Goal: Task Accomplishment & Management: Complete application form

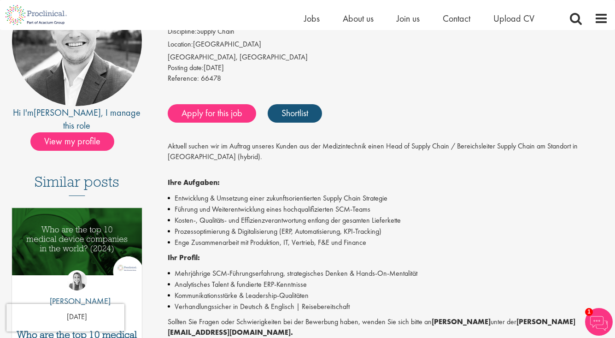
scroll to position [107, 0]
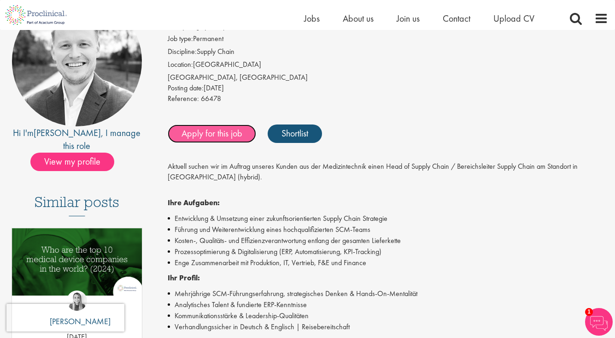
click at [221, 133] on link "Apply for this job" at bounding box center [212, 133] width 88 height 18
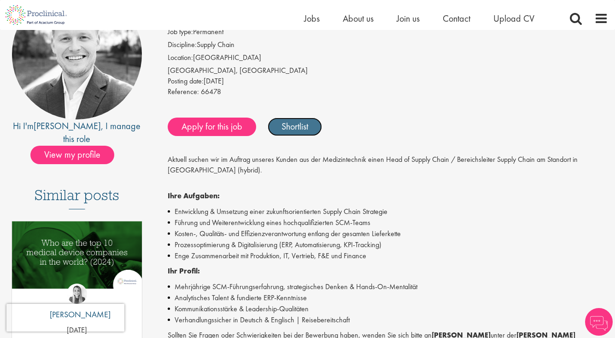
click at [291, 123] on link "Shortlist" at bounding box center [295, 127] width 54 height 18
click at [291, 123] on link "Shortlisted" at bounding box center [300, 127] width 64 height 18
click at [291, 123] on link "Shortlist" at bounding box center [295, 127] width 54 height 18
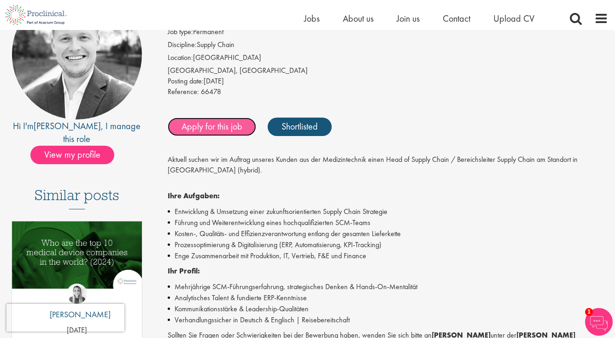
click at [189, 125] on link "Apply for this job" at bounding box center [212, 127] width 88 height 18
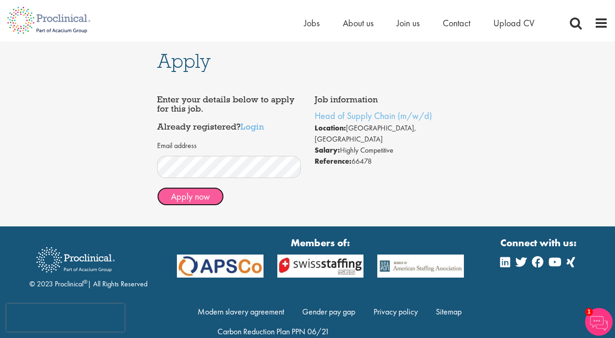
click at [175, 189] on button "Apply now" at bounding box center [190, 196] width 67 height 18
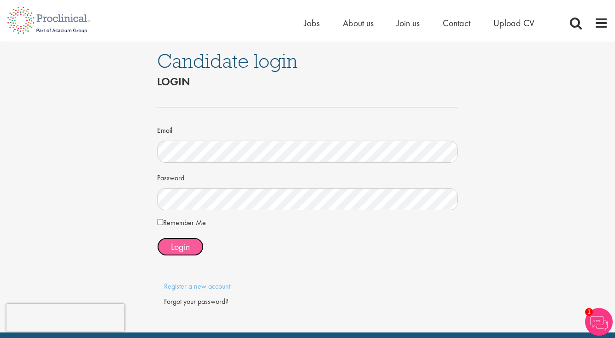
click at [177, 247] on span "Login" at bounding box center [180, 247] width 19 height 12
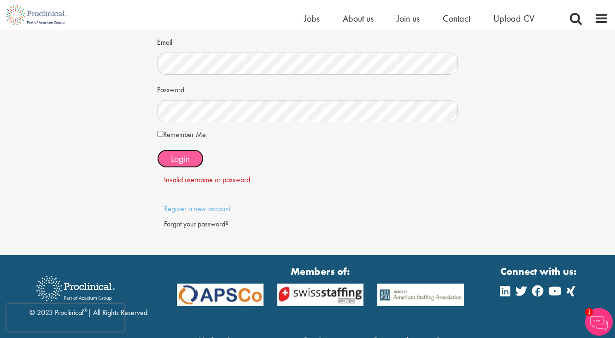
scroll to position [70, 0]
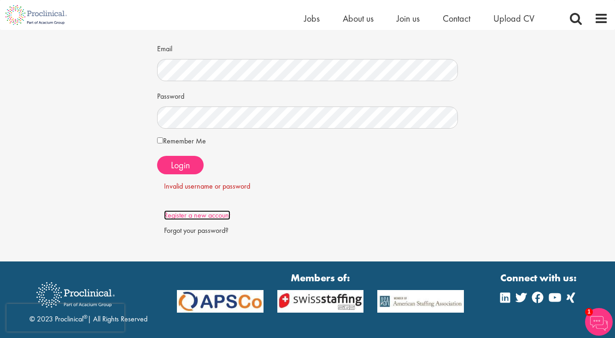
click at [212, 213] on link "Register a new account" at bounding box center [197, 215] width 66 height 10
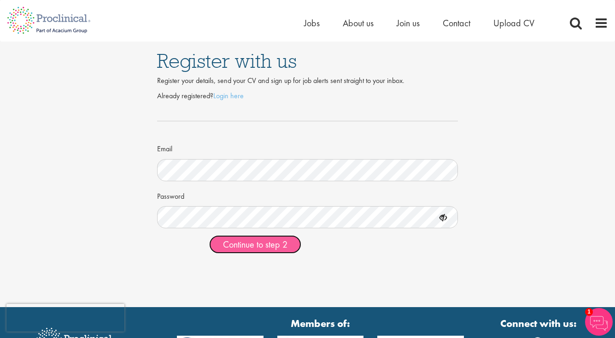
click at [264, 240] on span "Continue to step 2" at bounding box center [255, 244] width 65 height 12
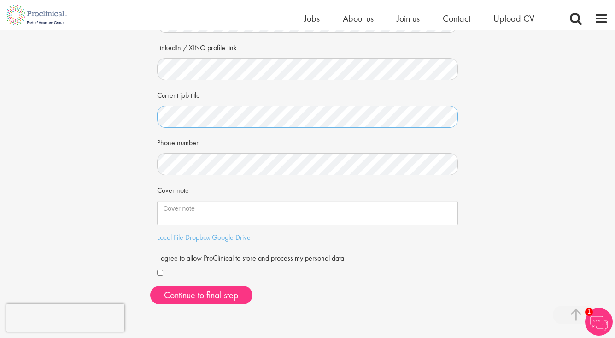
scroll to position [160, 0]
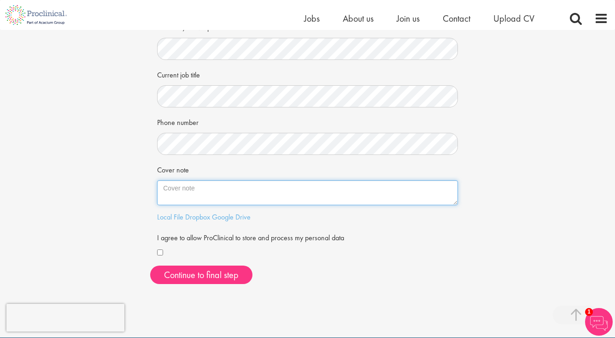
click at [194, 189] on textarea "Cover note" at bounding box center [307, 192] width 301 height 25
paste textarea "Strategic and results-driven executive with 10+ years of progressive leadership…"
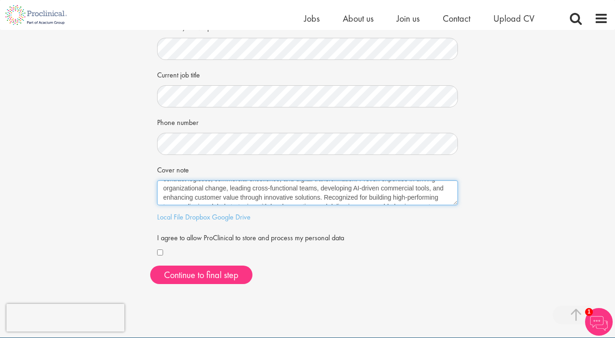
scroll to position [0, 0]
click at [214, 199] on textarea "Strategic and results-driven executive with 10+ years of progressive leadership…" at bounding box center [307, 192] width 301 height 25
drag, startPoint x: 196, startPoint y: 197, endPoint x: 171, endPoint y: 181, distance: 29.7
click at [171, 181] on textarea "Strategic and results-driven executive with 10+ years of progressive leadership…" at bounding box center [307, 192] width 301 height 25
click at [206, 192] on textarea "Strategic and results-driven executive with 10+ years of progressive leadership…" at bounding box center [307, 192] width 301 height 25
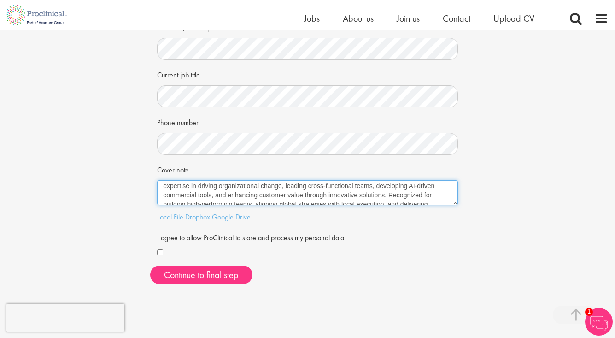
scroll to position [23, 0]
click at [176, 191] on textarea "Strategic and results-driven executive with 10+ years of progressive leadership…" at bounding box center [307, 192] width 301 height 25
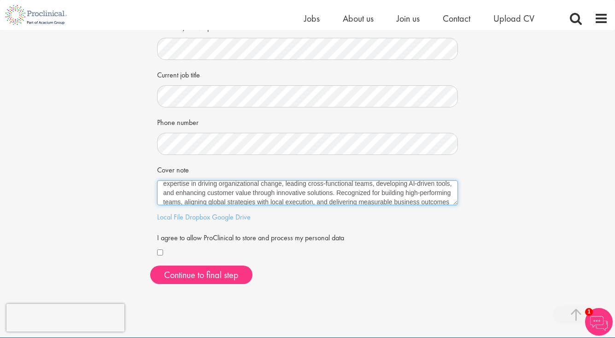
scroll to position [37, 0]
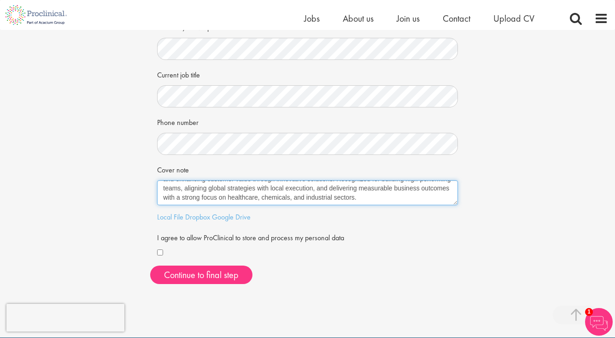
type textarea "Strategic and results-driven executive with 10+ years of progressive leadership…"
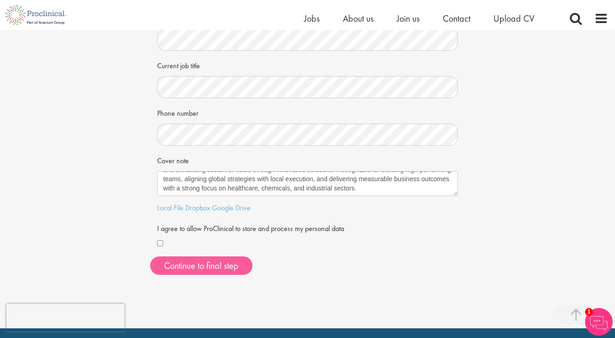
click at [205, 276] on div "First Name Last Name LinkedIn / XING profile link Current job title Phone numbe…" at bounding box center [307, 99] width 315 height 366
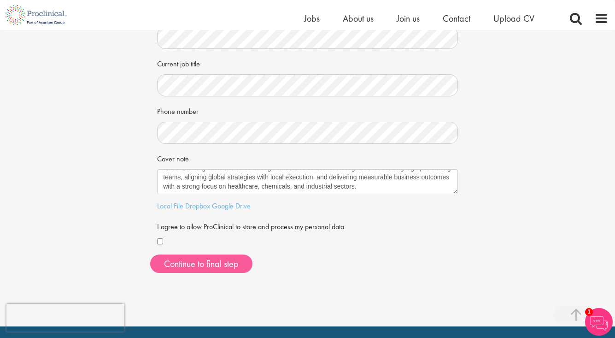
scroll to position [176, 0]
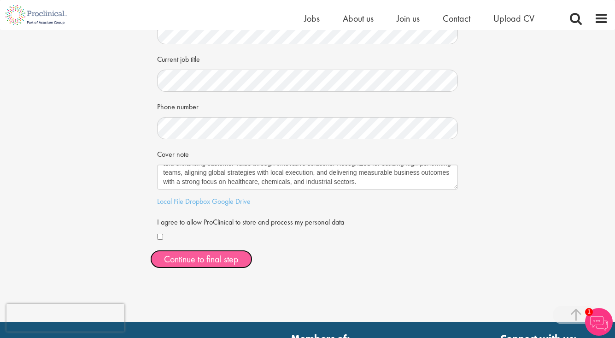
click at [218, 263] on button "Continue to final step" at bounding box center [201, 259] width 102 height 18
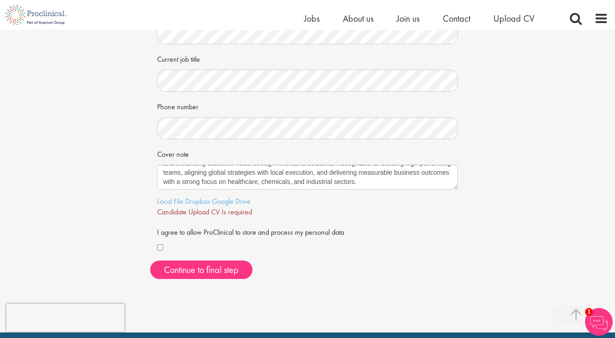
scroll to position [184, 0]
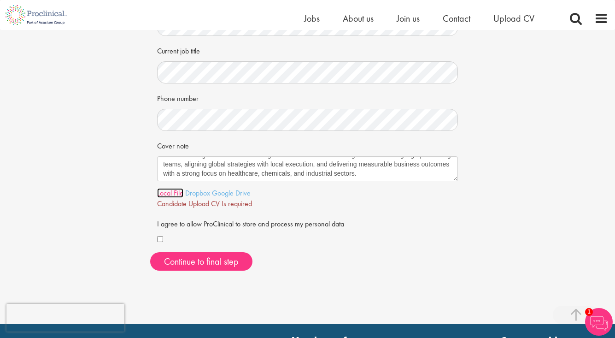
click at [171, 191] on link "Local File" at bounding box center [170, 193] width 26 height 10
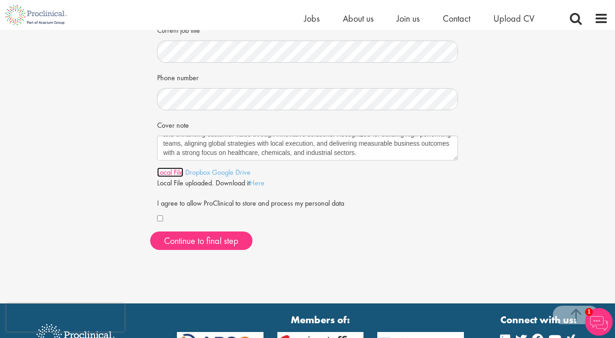
scroll to position [211, 0]
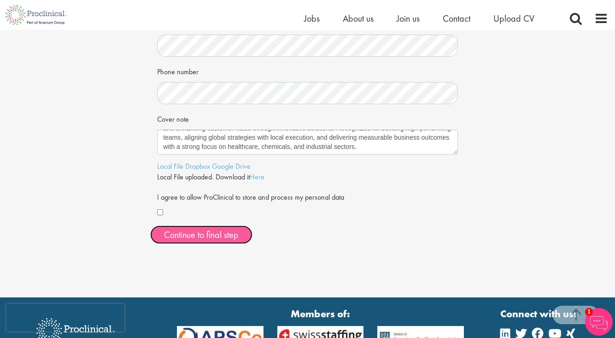
click at [204, 240] on span "Continue to final step" at bounding box center [201, 235] width 75 height 12
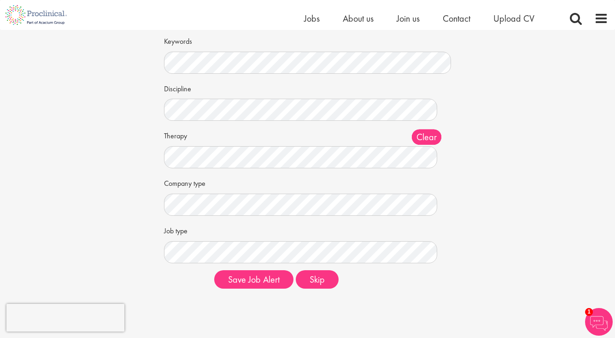
scroll to position [53, 0]
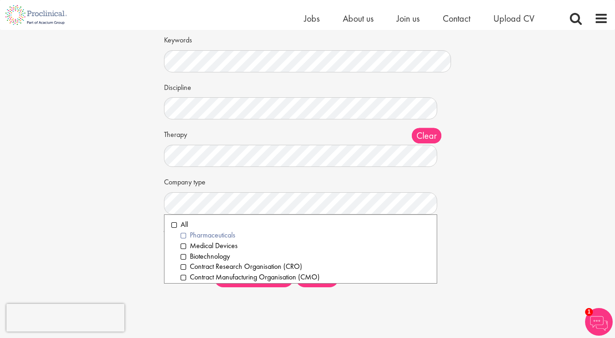
click at [181, 234] on li "Pharmaceuticals" at bounding box center [305, 235] width 249 height 11
click at [181, 245] on li "Medical Devices" at bounding box center [305, 246] width 249 height 11
click at [182, 257] on li "Biotechnology" at bounding box center [305, 256] width 249 height 11
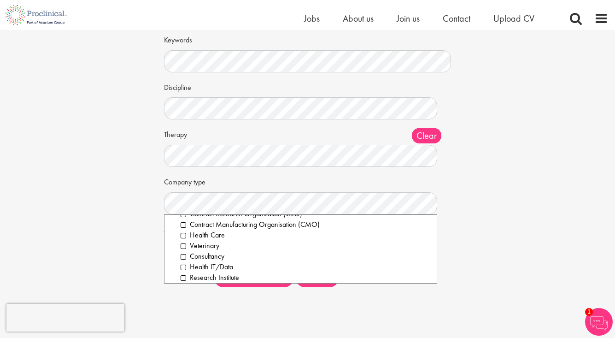
scroll to position [54, 0]
click at [185, 255] on li "Consultancy" at bounding box center [305, 255] width 249 height 11
click at [184, 235] on li "Health Care" at bounding box center [305, 234] width 249 height 11
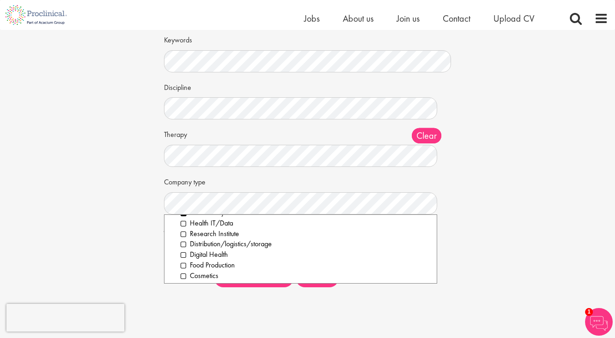
scroll to position [105, 0]
click at [183, 235] on li "Distribution/logistics/storage" at bounding box center [305, 235] width 249 height 11
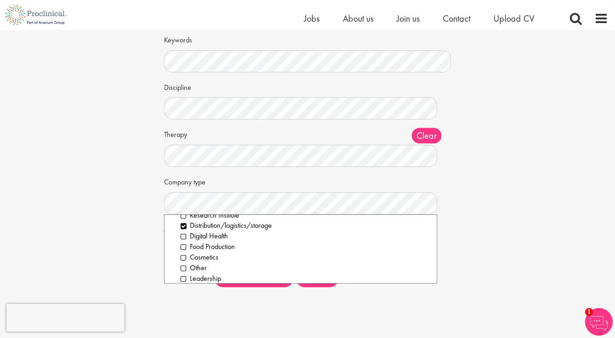
scroll to position [120, 0]
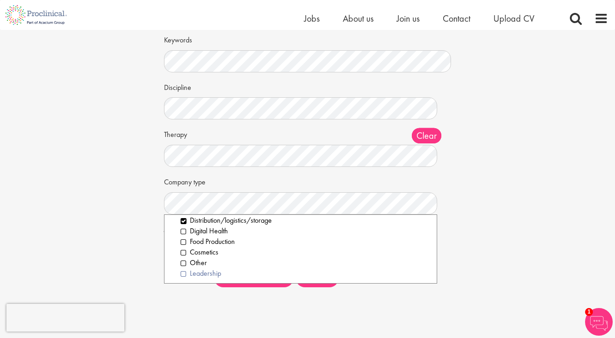
click at [184, 273] on li "Leadership" at bounding box center [305, 273] width 249 height 11
click at [123, 250] on div "Set up a job alert Tell us what sort of job you are looking for and we will sen…" at bounding box center [307, 135] width 629 height 318
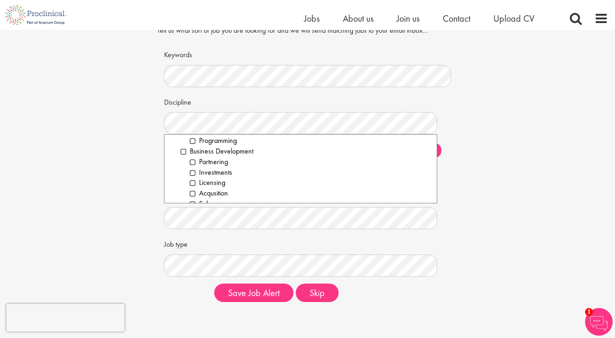
scroll to position [85, 0]
click at [182, 166] on li "Business Development" at bounding box center [305, 165] width 249 height 11
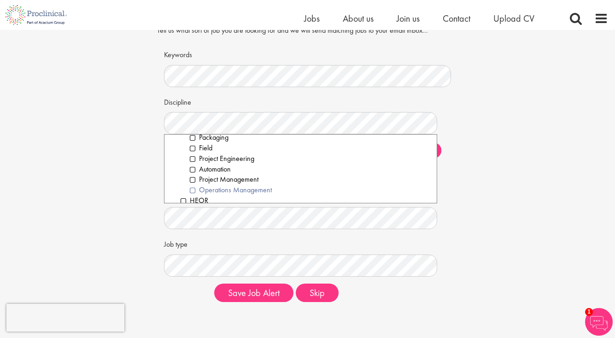
click at [196, 189] on li "Operations Management" at bounding box center [310, 190] width 240 height 11
click at [197, 180] on li "Project Management" at bounding box center [310, 179] width 240 height 11
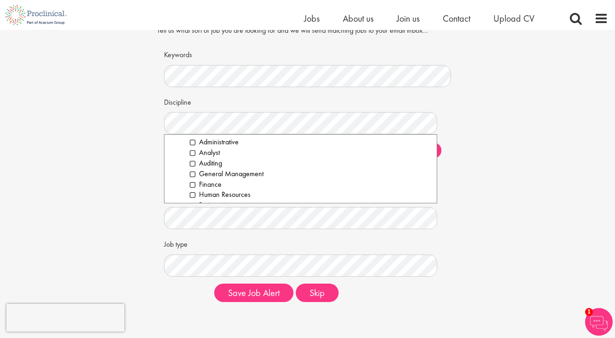
scroll to position [974, 0]
click at [193, 201] on li "Procurement" at bounding box center [310, 202] width 240 height 11
click at [193, 160] on li "Supply Chain" at bounding box center [310, 163] width 240 height 11
click at [193, 172] on li "Procurement/Purchasing" at bounding box center [310, 173] width 240 height 11
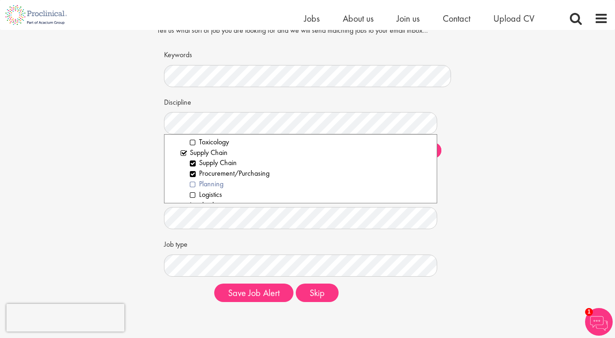
click at [194, 183] on li "Planning" at bounding box center [310, 184] width 240 height 11
click at [196, 196] on li "Logistics" at bounding box center [310, 194] width 240 height 11
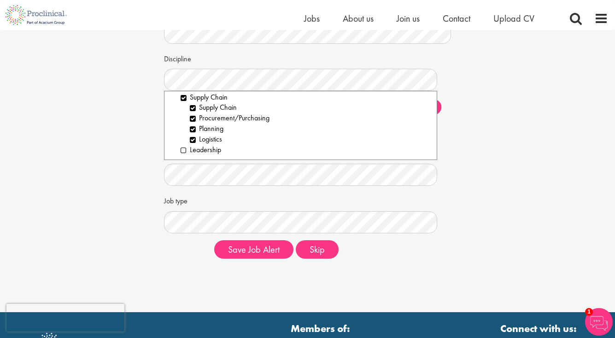
scroll to position [90, 0]
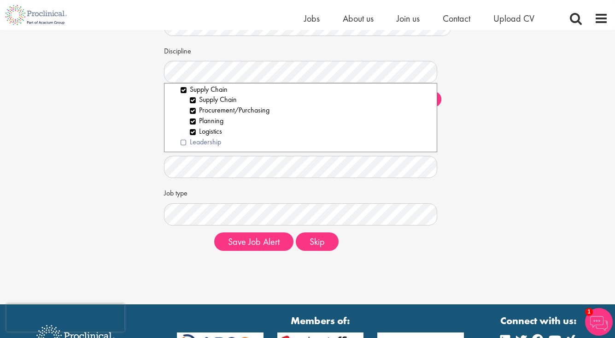
click at [181, 141] on li "Leadership" at bounding box center [305, 142] width 249 height 11
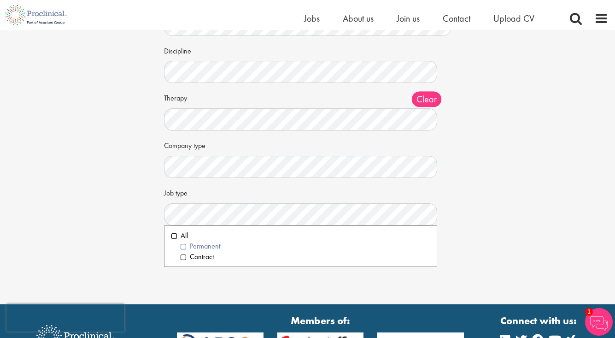
click at [182, 246] on li "Permanent" at bounding box center [305, 246] width 249 height 11
click at [118, 232] on div "Set up a job alert Tell us what sort of job you are looking for and we will sen…" at bounding box center [307, 99] width 629 height 318
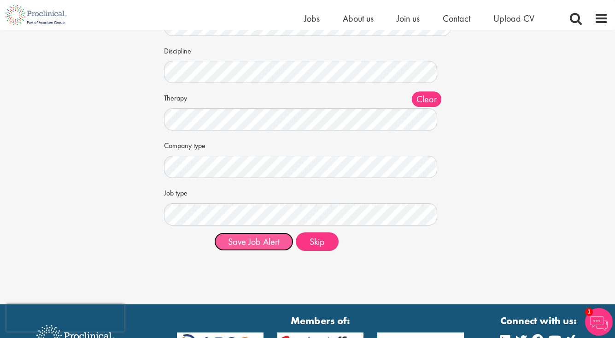
click at [271, 240] on button "Save Job Alert" at bounding box center [253, 241] width 79 height 18
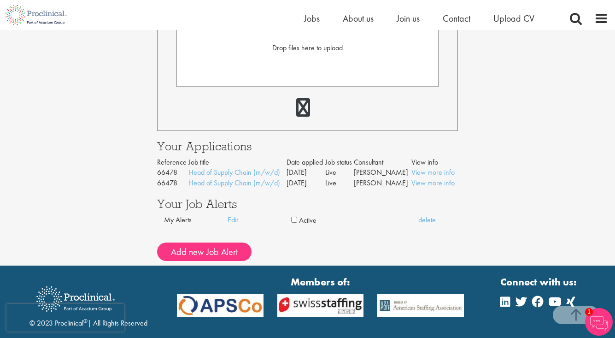
scroll to position [288, 0]
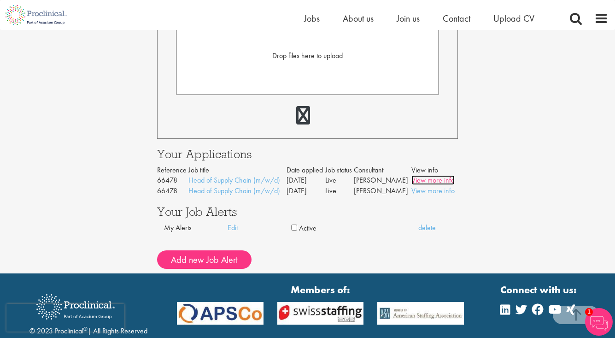
click at [419, 176] on link "View more info" at bounding box center [433, 180] width 43 height 10
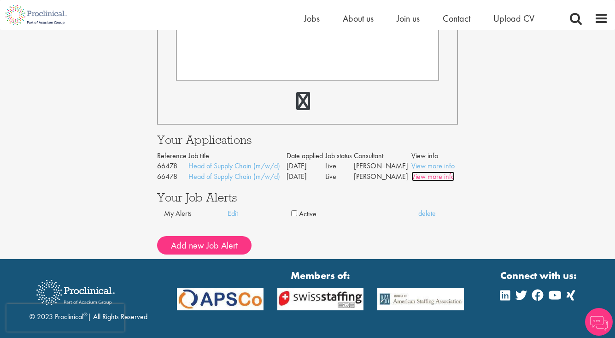
click at [437, 180] on link "View more info" at bounding box center [433, 176] width 43 height 10
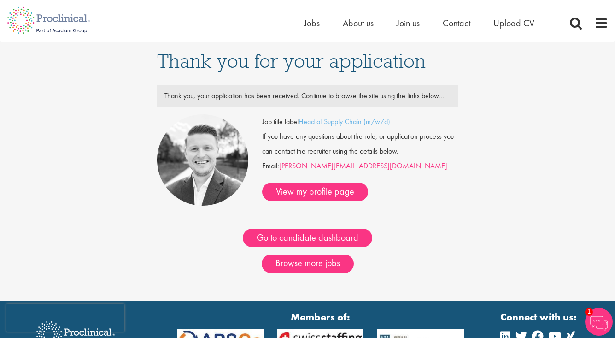
drag, startPoint x: 280, startPoint y: 171, endPoint x: 349, endPoint y: 173, distance: 69.6
click at [349, 173] on div "Job title label Head of Supply Chain (m/w/d) If you have any questions about th…" at bounding box center [360, 157] width 196 height 87
copy div "[PERSON_NAME][EMAIL_ADDRESS][DOMAIN_NAME]"
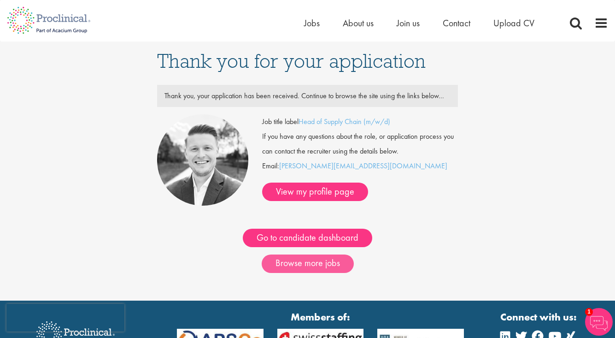
scroll to position [4, 0]
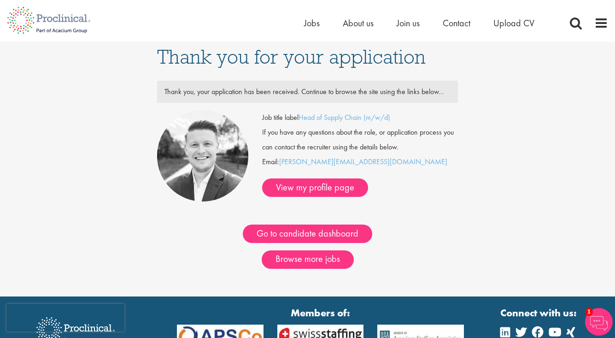
drag, startPoint x: 540, startPoint y: 74, endPoint x: 526, endPoint y: 55, distance: 23.1
click at [540, 74] on div "Thank you for your application Thank you, your application has been received. C…" at bounding box center [307, 166] width 629 height 259
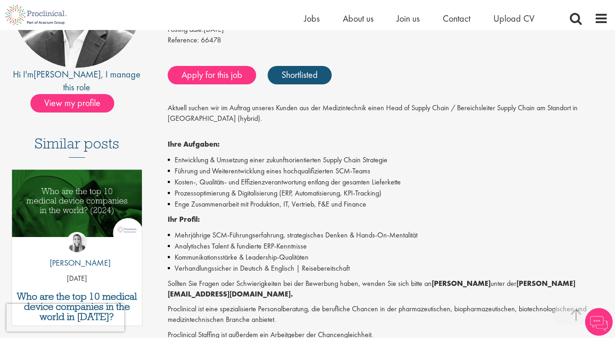
scroll to position [200, 0]
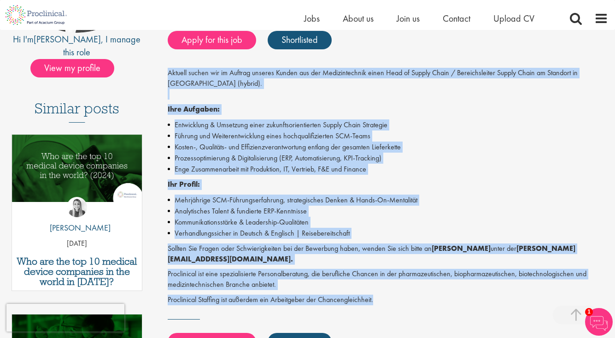
drag, startPoint x: 169, startPoint y: 73, endPoint x: 378, endPoint y: 283, distance: 296.5
click at [378, 283] on div "Aktuell suchen wir im Auftrag unseres Kunden aus der Medizintechnik einen Head …" at bounding box center [388, 186] width 441 height 237
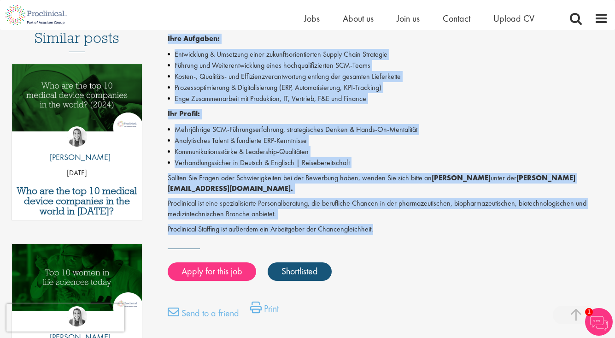
scroll to position [282, 0]
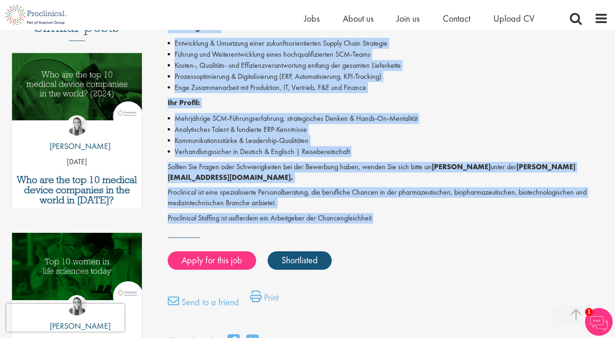
copy div "Loremip dolors ame co Adipisc elitsed Doeius tem inc Utlaboreetdolo magna Aliq …"
